Goal: Task Accomplishment & Management: Use online tool/utility

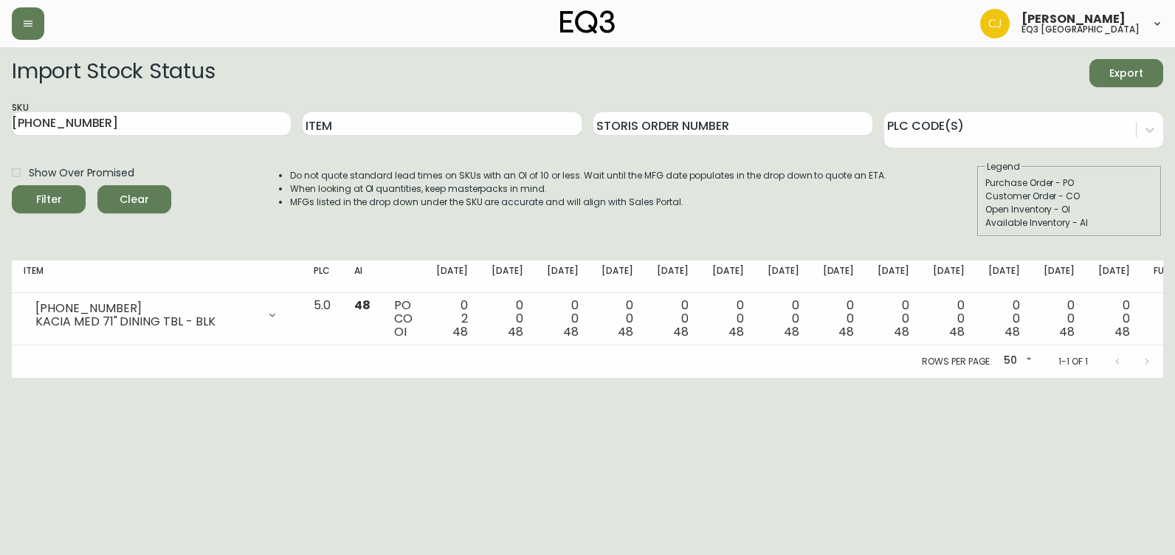
drag, startPoint x: 21, startPoint y: 122, endPoint x: 0, endPoint y: 123, distance: 21.4
click at [0, 123] on html "[PERSON_NAME] eq3 [GEOGRAPHIC_DATA] Import Stock Status Export SKU [PHONE_NUMBE…" at bounding box center [587, 189] width 1175 height 378
paste input "[PHONE_NUMBER]"
click at [12, 185] on button "Filter" at bounding box center [49, 199] width 74 height 28
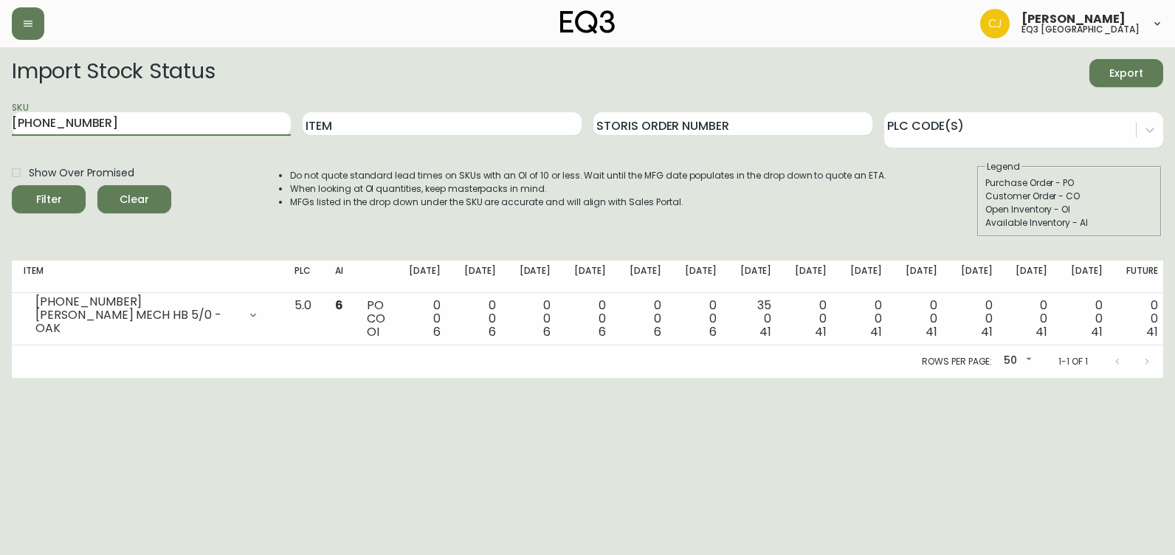
drag, startPoint x: 167, startPoint y: 125, endPoint x: 0, endPoint y: 125, distance: 166.7
click at [0, 126] on html "[PERSON_NAME] eq3 [GEOGRAPHIC_DATA] Import Stock Status Export SKU [PHONE_NUMBE…" at bounding box center [587, 189] width 1175 height 378
paste input "5"
click at [12, 185] on button "Filter" at bounding box center [49, 199] width 74 height 28
drag, startPoint x: 253, startPoint y: 120, endPoint x: 0, endPoint y: 101, distance: 253.7
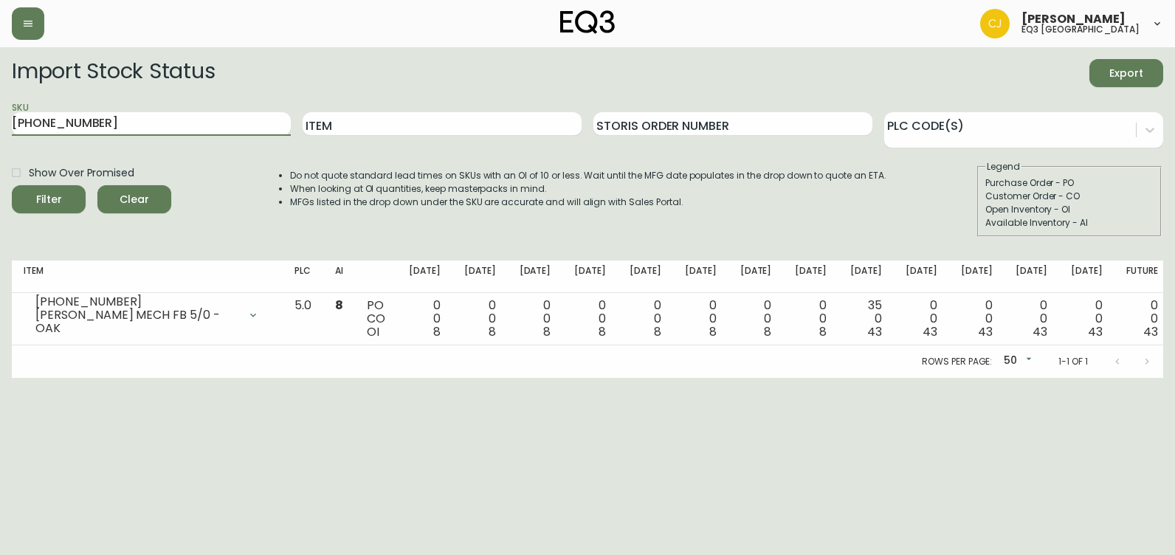
click at [0, 103] on html "[PERSON_NAME] eq3 [GEOGRAPHIC_DATA] Import Stock Status Export SKU [PHONE_NUMBE…" at bounding box center [587, 189] width 1175 height 378
paste input "6"
click at [12, 185] on button "Filter" at bounding box center [49, 199] width 74 height 28
drag, startPoint x: 211, startPoint y: 123, endPoint x: 0, endPoint y: 97, distance: 212.6
click at [0, 113] on html "[PERSON_NAME] eq3 [GEOGRAPHIC_DATA] Import Stock Status Export SKU [PHONE_NUMBE…" at bounding box center [587, 189] width 1175 height 378
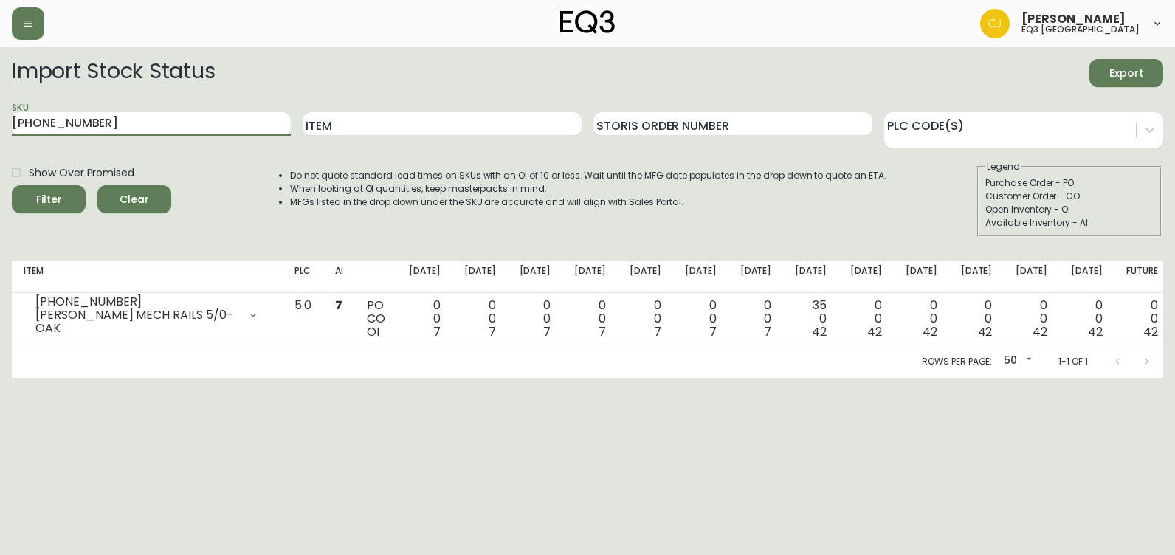
paste input "[PHONE_NUMBER]"
type input "[PHONE_NUMBER]"
click at [12, 185] on button "Filter" at bounding box center [49, 199] width 74 height 28
